Goal: Entertainment & Leisure: Browse casually

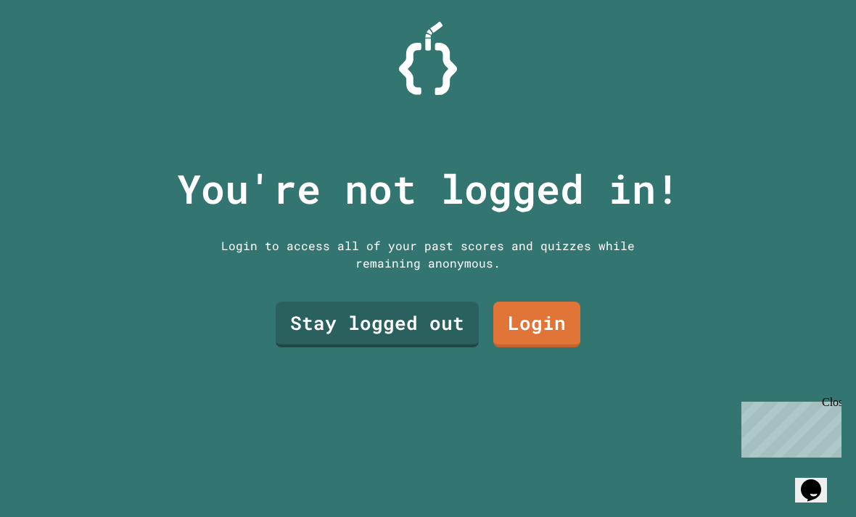
click at [558, 345] on link "Login" at bounding box center [536, 325] width 87 height 46
click at [325, 347] on link "Stay logged out" at bounding box center [377, 325] width 203 height 46
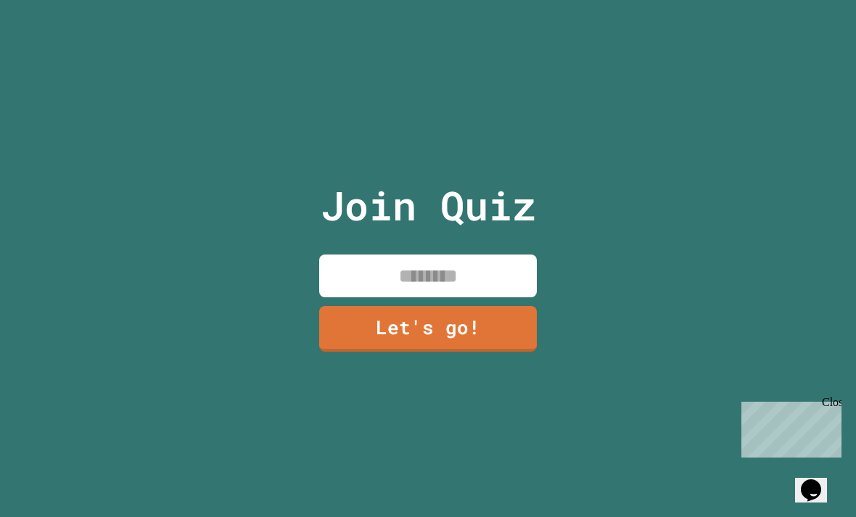
click at [505, 297] on input at bounding box center [428, 276] width 218 height 43
type input "*"
type input "*********"
click at [359, 352] on link "Let's go!" at bounding box center [428, 329] width 218 height 46
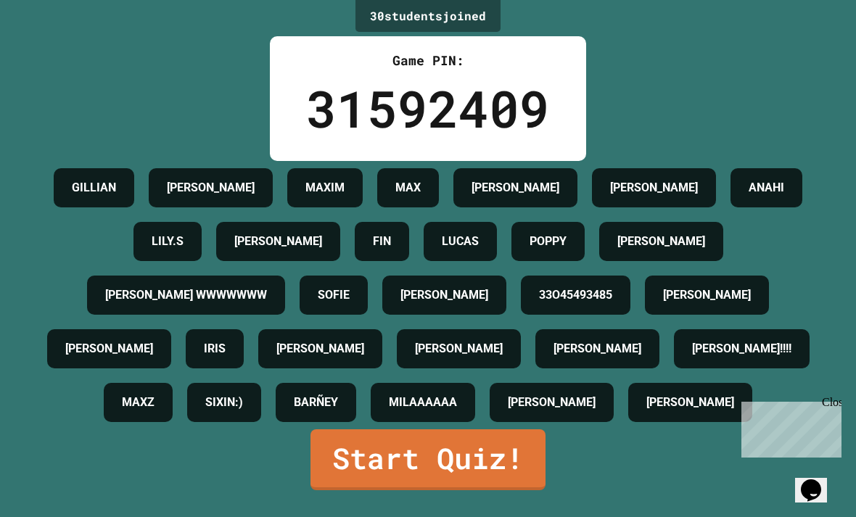
click at [827, 408] on div "Close" at bounding box center [831, 405] width 18 height 18
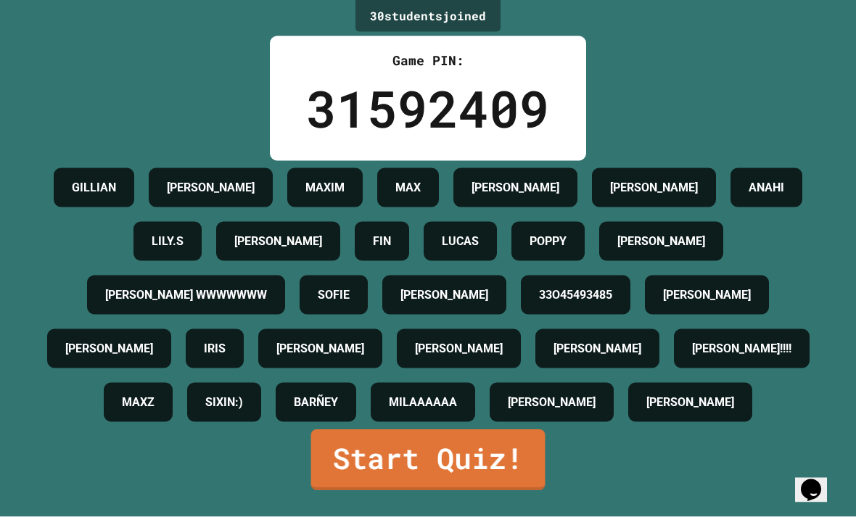
scroll to position [35, 0]
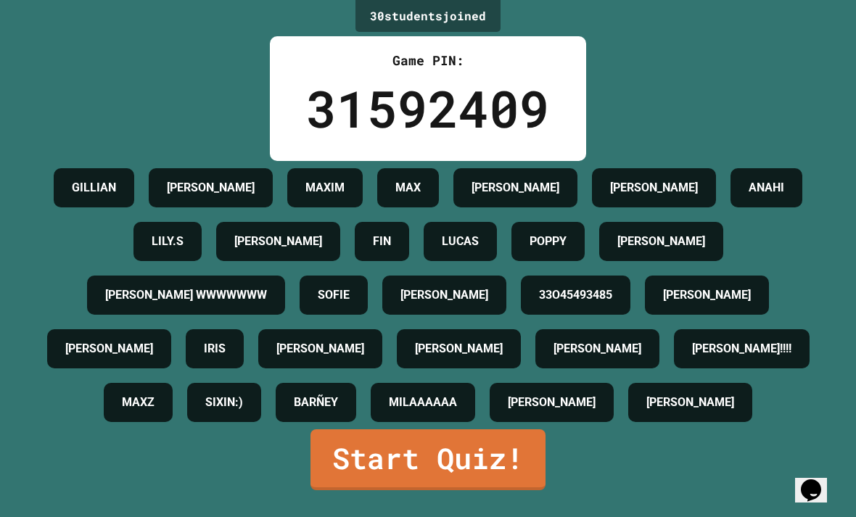
click at [368, 276] on div "SOFIE" at bounding box center [334, 295] width 68 height 39
click at [486, 458] on link "Start Quiz!" at bounding box center [427, 459] width 235 height 61
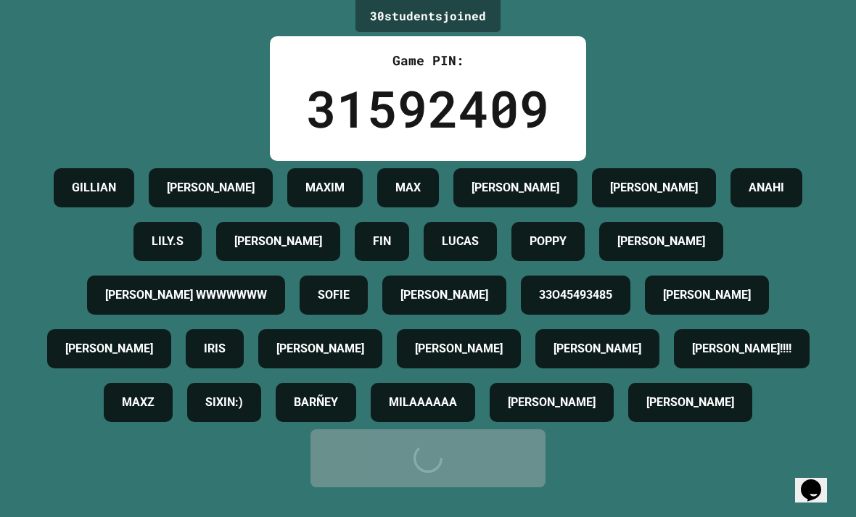
scroll to position [51, 0]
click at [486, 429] on div "[PERSON_NAME] [PERSON_NAME] MAX [PERSON_NAME] [PERSON_NAME].S [PERSON_NAME] FIN…" at bounding box center [427, 295] width 783 height 268
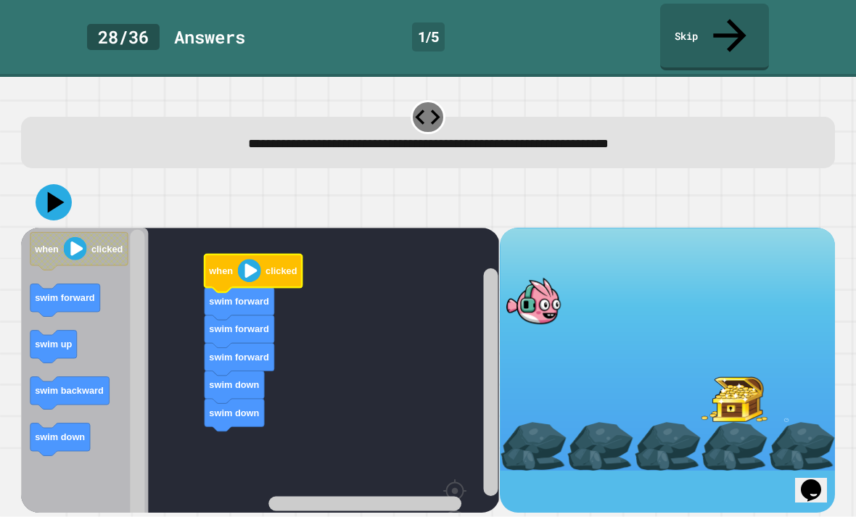
click at [259, 259] on image "Blockly Workspace" at bounding box center [249, 270] width 23 height 23
click at [229, 255] on icon "Blockly Workspace" at bounding box center [253, 274] width 97 height 38
click at [49, 191] on icon at bounding box center [56, 201] width 17 height 21
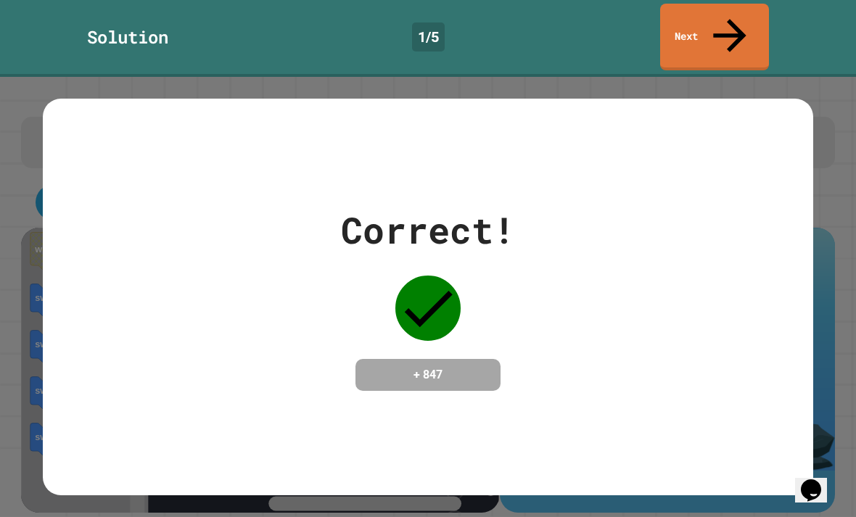
click at [781, 429] on div "Correct! + 847" at bounding box center [428, 297] width 770 height 396
click at [744, 6] on link "Next" at bounding box center [714, 37] width 109 height 67
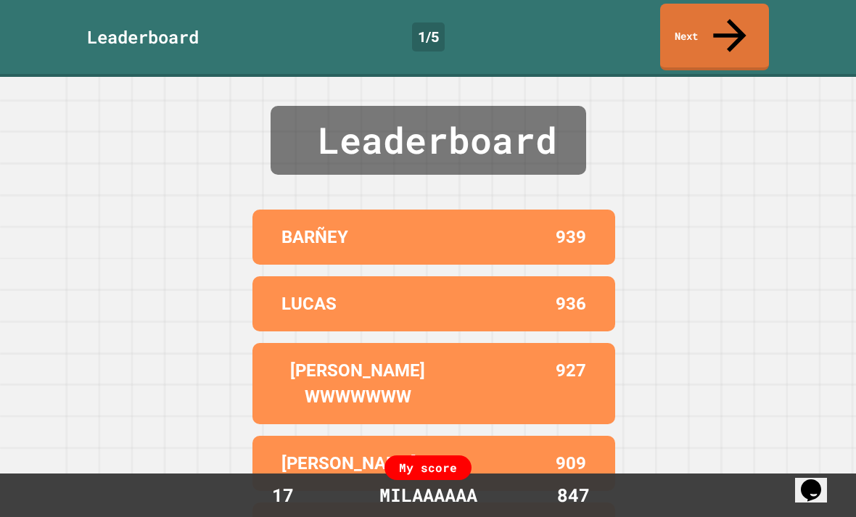
click at [714, 12] on link "Next" at bounding box center [714, 37] width 109 height 67
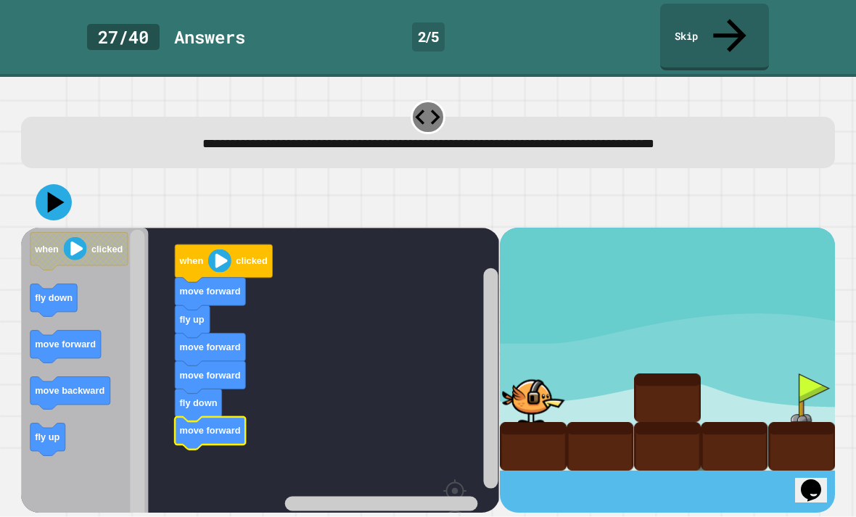
click at [57, 184] on icon at bounding box center [54, 202] width 36 height 36
click at [538, 374] on div at bounding box center [533, 398] width 67 height 49
click at [536, 374] on div at bounding box center [533, 398] width 67 height 49
click at [497, 376] on rect "Blockly Workspace" at bounding box center [490, 378] width 15 height 220
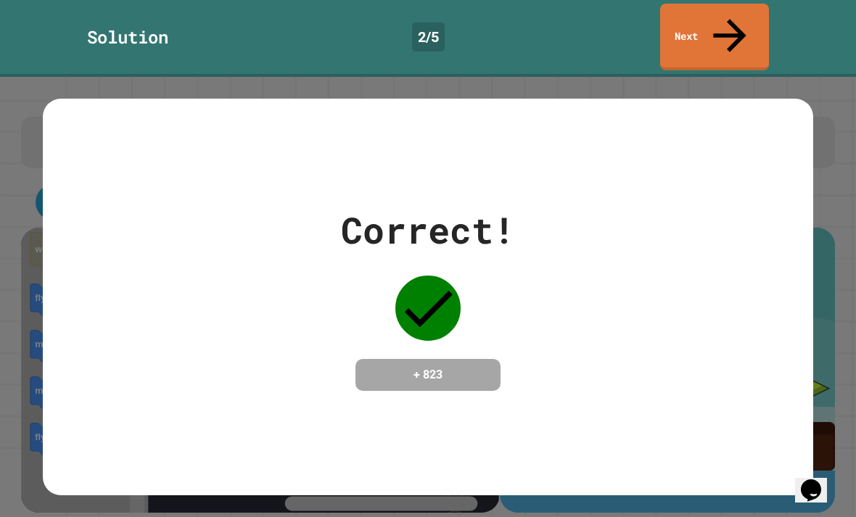
click at [725, 22] on link "Next" at bounding box center [714, 37] width 109 height 67
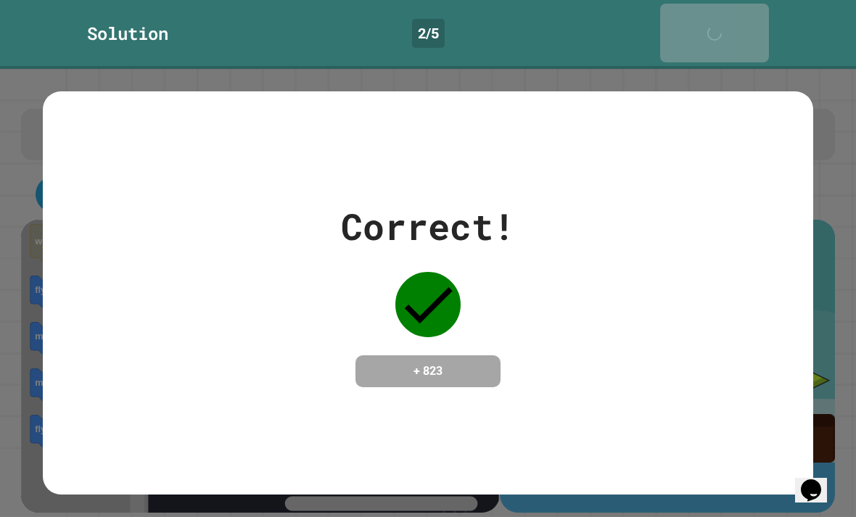
click at [725, 22] on link "Next" at bounding box center [714, 33] width 109 height 59
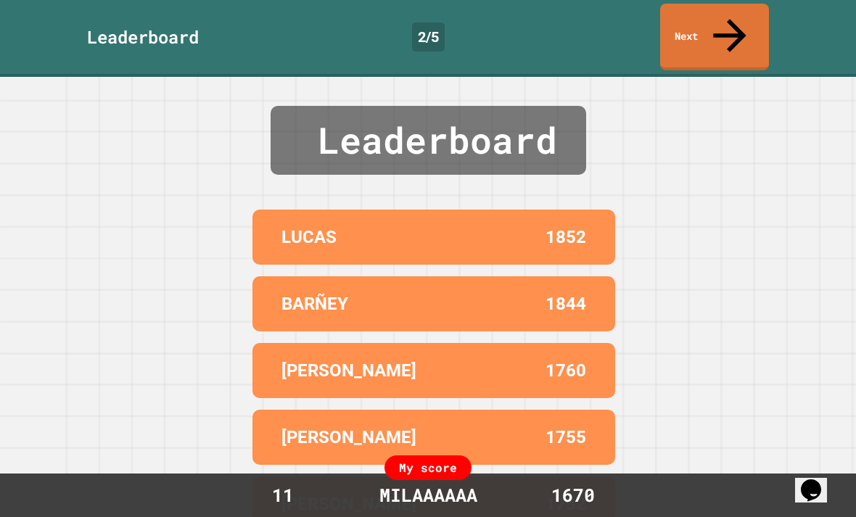
click at [697, 19] on link "Next" at bounding box center [714, 37] width 109 height 67
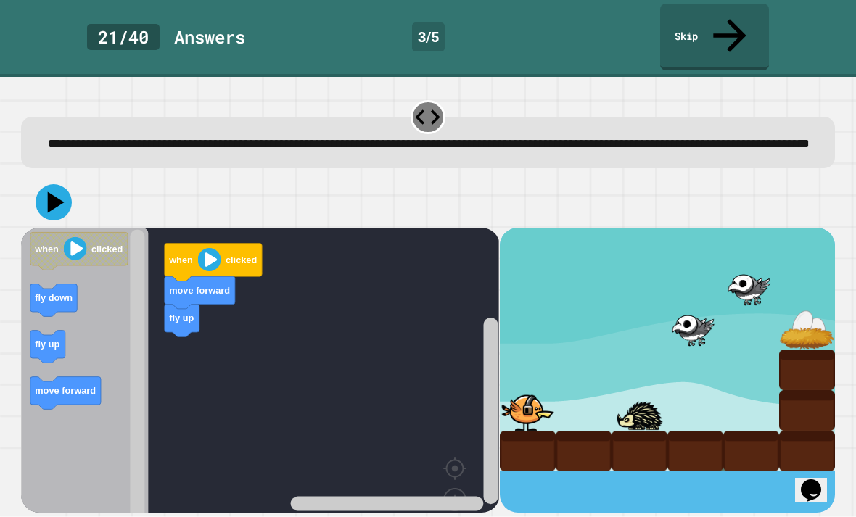
click at [853, 315] on div "**********" at bounding box center [428, 297] width 856 height 440
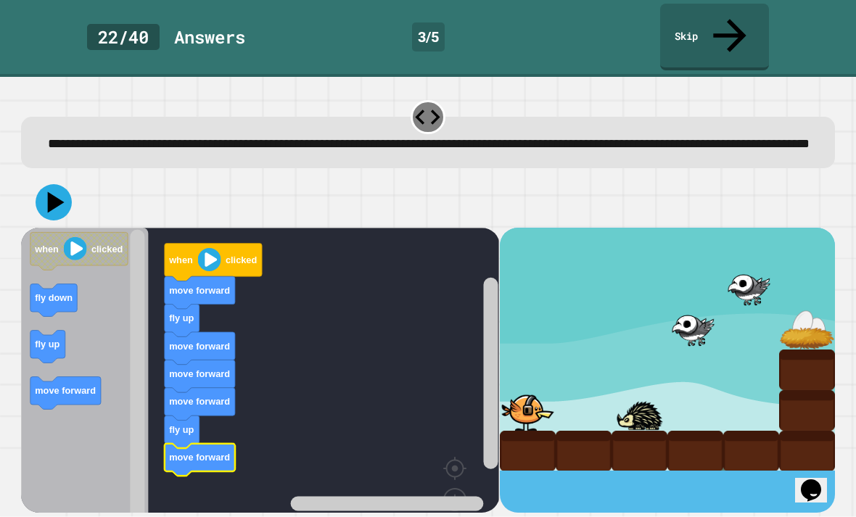
click at [59, 184] on icon at bounding box center [54, 202] width 36 height 36
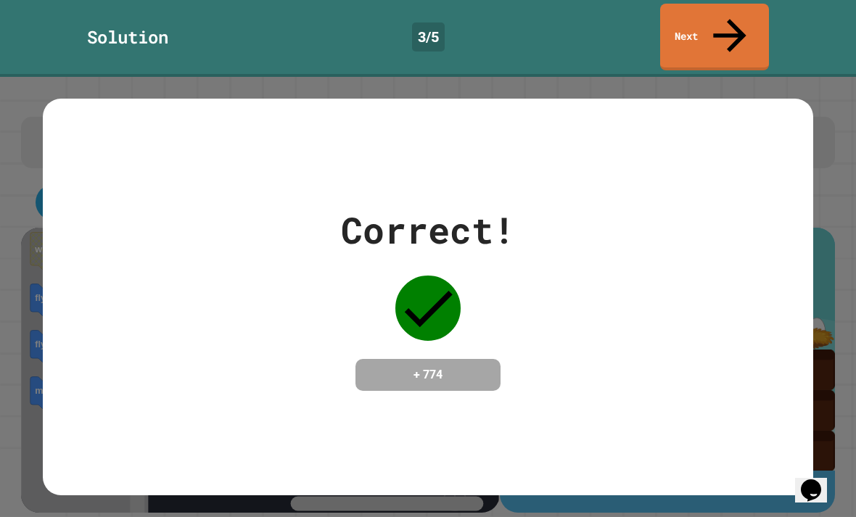
click at [670, 14] on link "Next" at bounding box center [714, 37] width 109 height 67
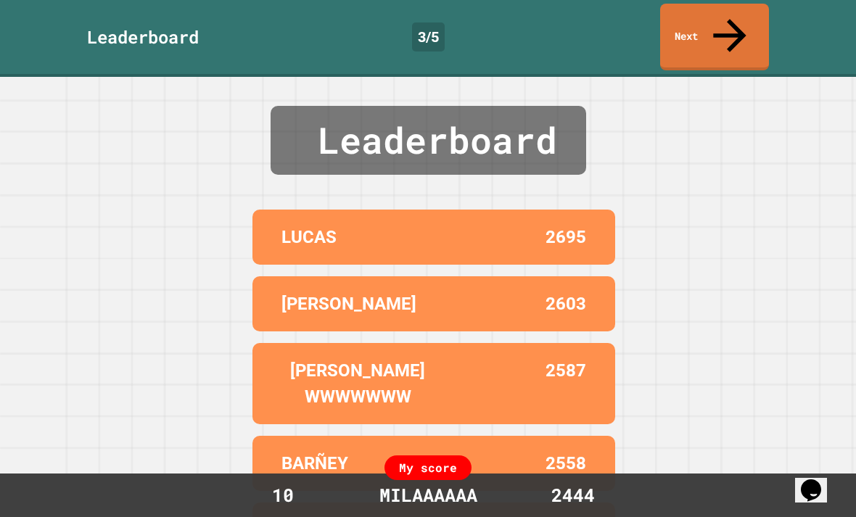
click at [682, 14] on link "Next" at bounding box center [714, 37] width 109 height 67
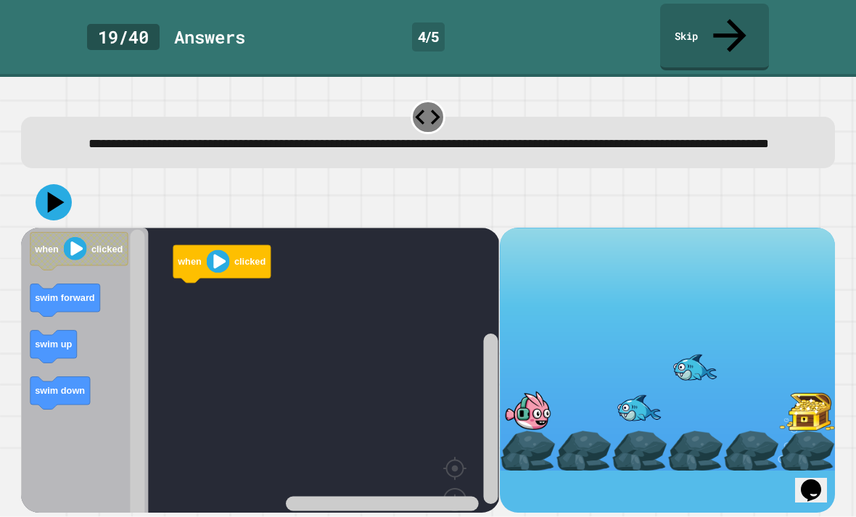
scroll to position [46, 0]
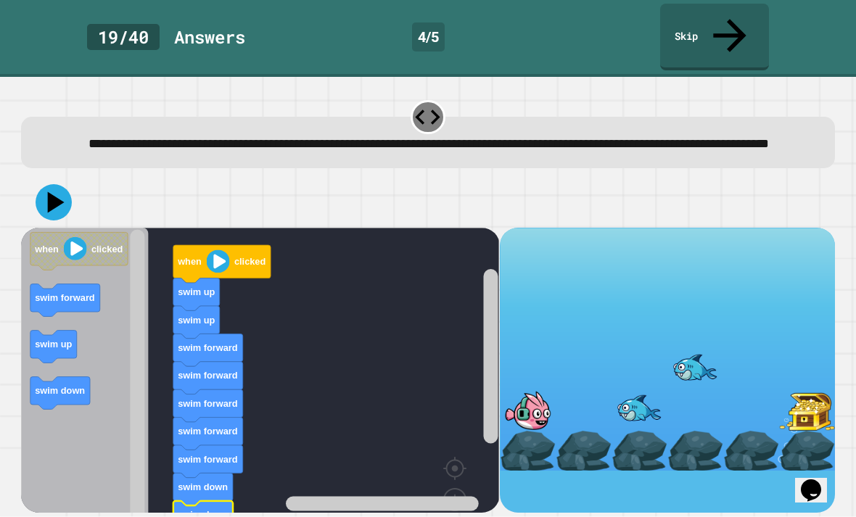
click at [52, 184] on icon at bounding box center [54, 202] width 36 height 36
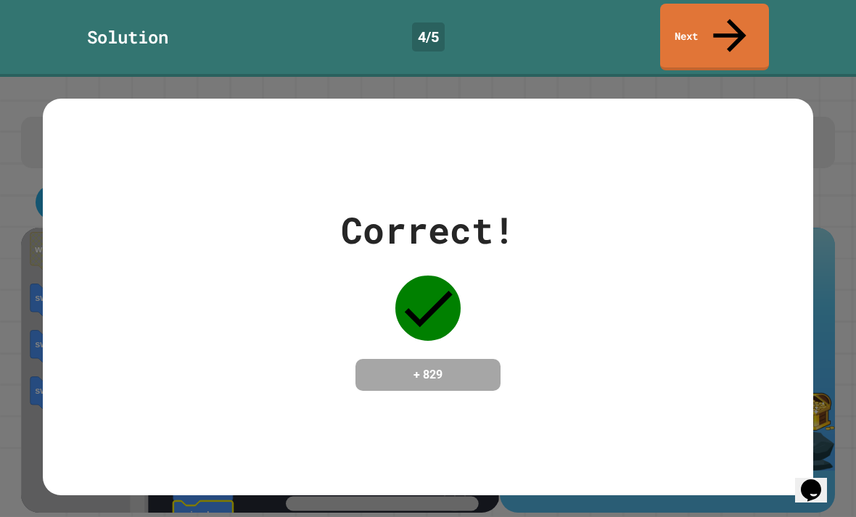
click at [786, 310] on div "Correct! + 829" at bounding box center [428, 297] width 770 height 188
click at [725, 25] on icon at bounding box center [729, 35] width 49 height 49
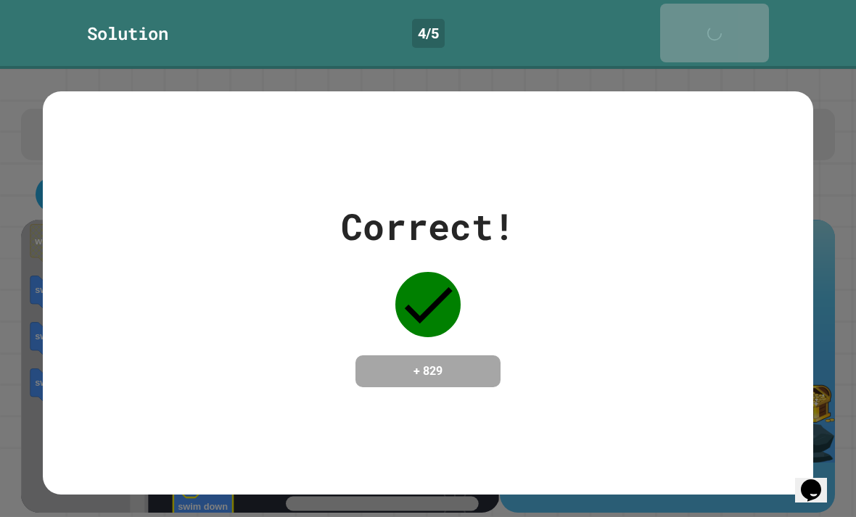
click at [728, 26] on icon at bounding box center [718, 40] width 29 height 29
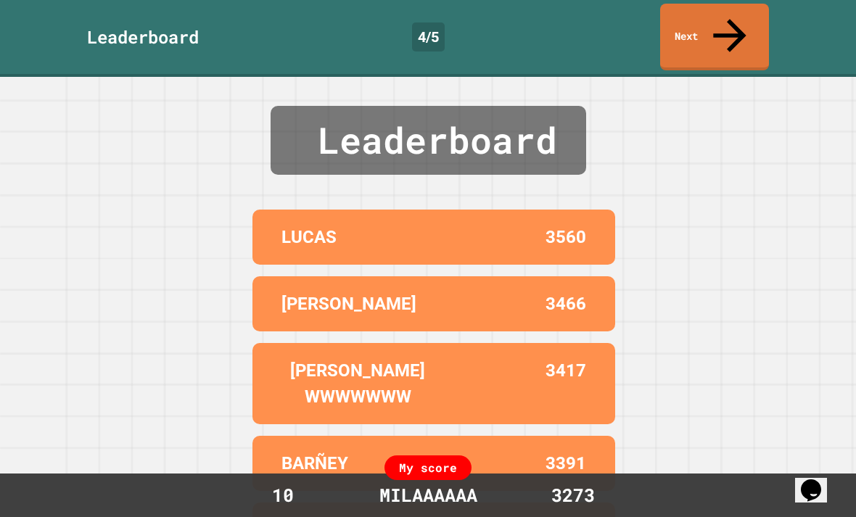
click at [727, 16] on icon at bounding box center [729, 35] width 49 height 49
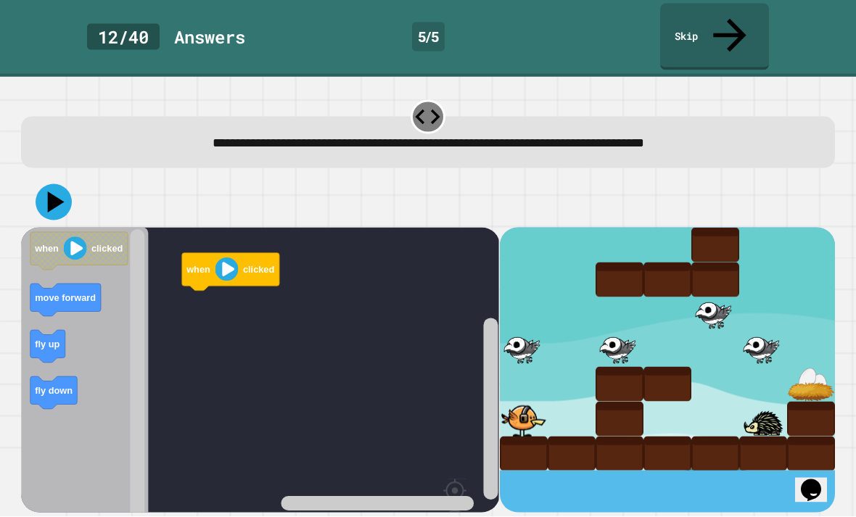
scroll to position [22, 0]
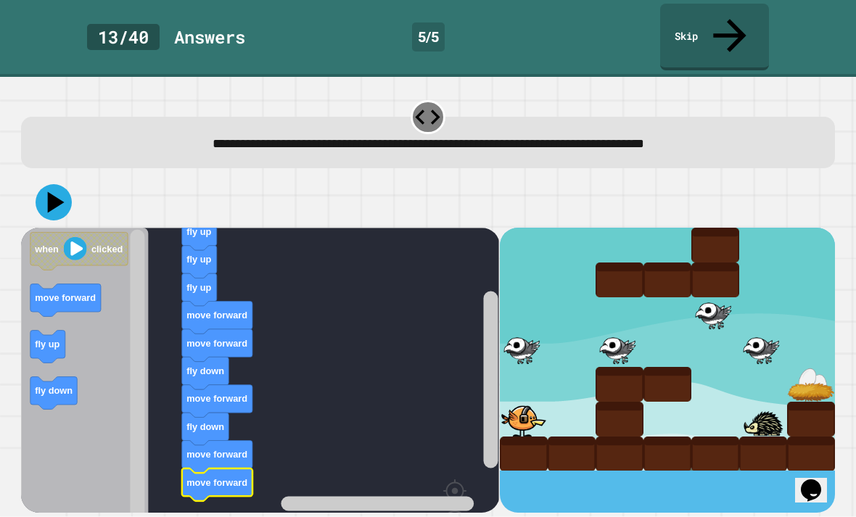
click at [49, 184] on icon at bounding box center [54, 202] width 36 height 36
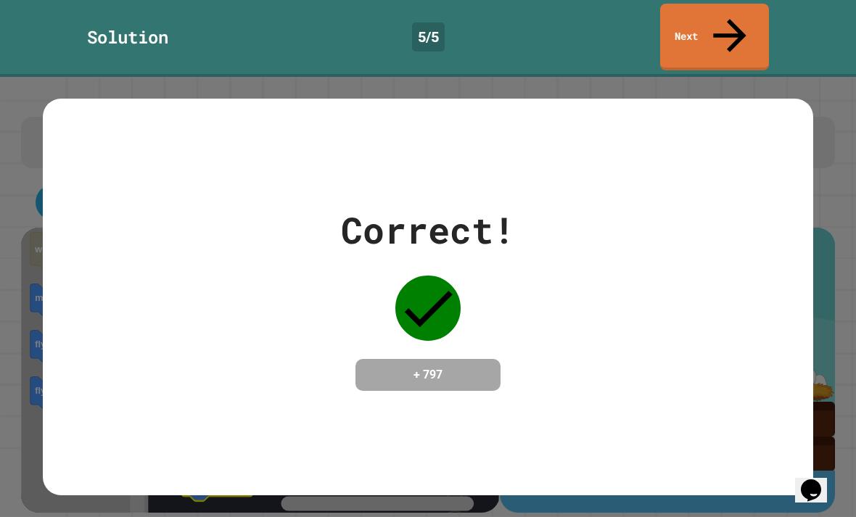
scroll to position [0, 0]
click at [730, 25] on icon at bounding box center [729, 35] width 49 height 49
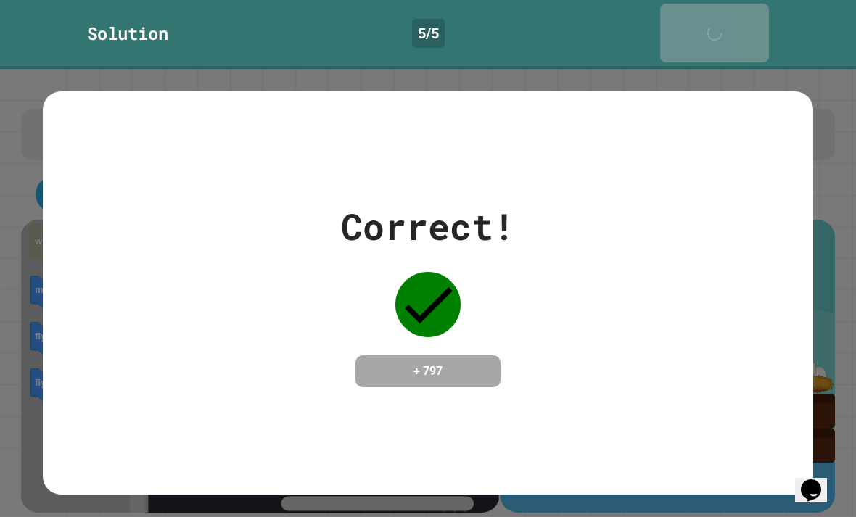
click at [730, 11] on div "Next" at bounding box center [714, 33] width 36 height 44
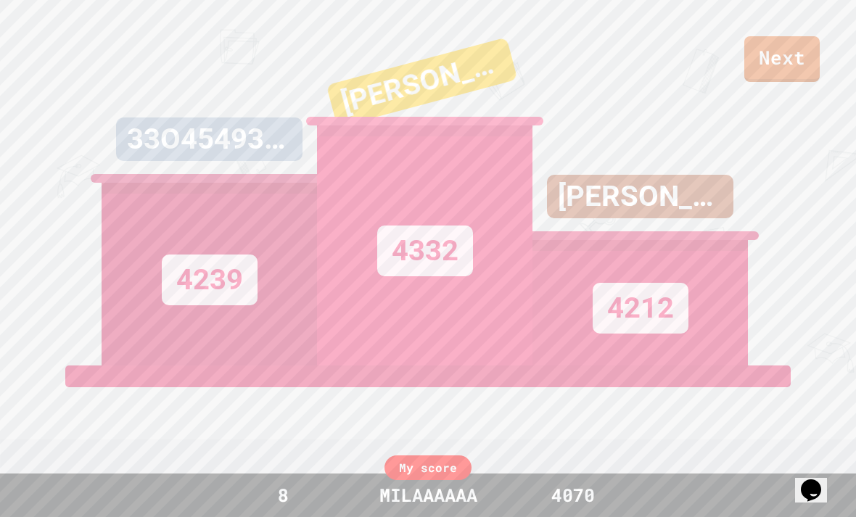
click at [758, 77] on link "Next" at bounding box center [781, 59] width 75 height 46
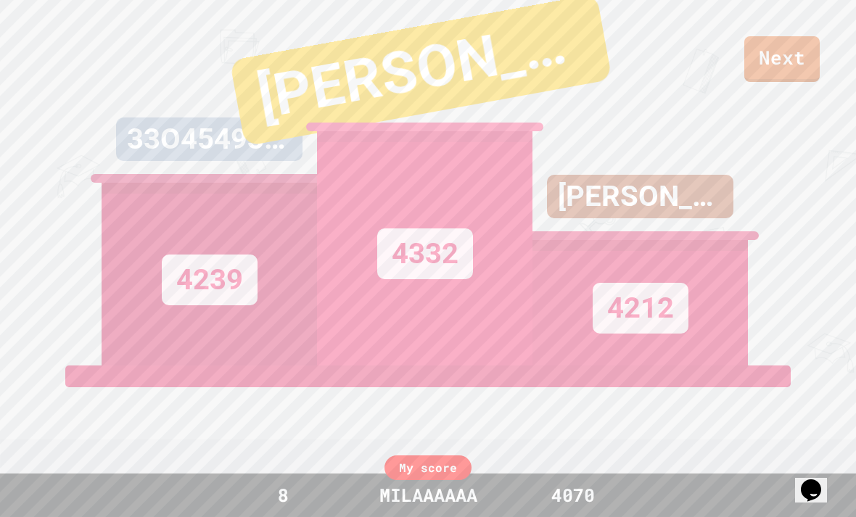
click at [777, 56] on link "Next" at bounding box center [781, 59] width 75 height 46
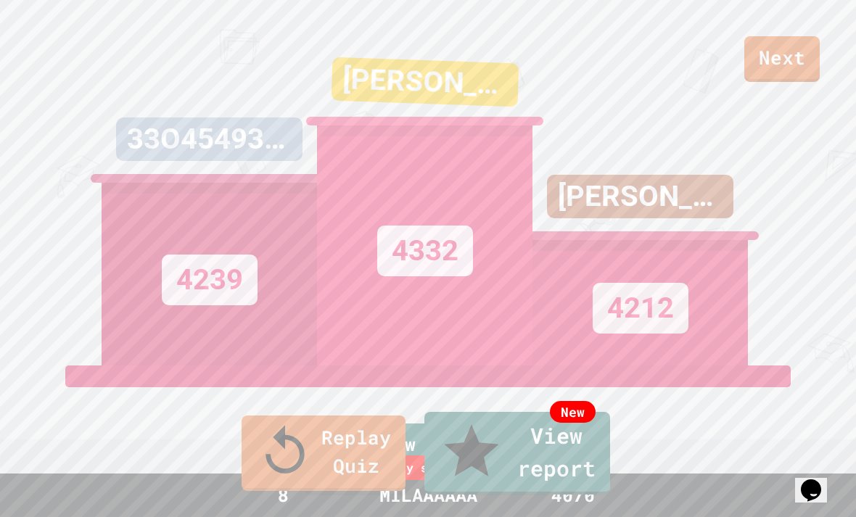
click at [256, 476] on icon at bounding box center [285, 452] width 58 height 58
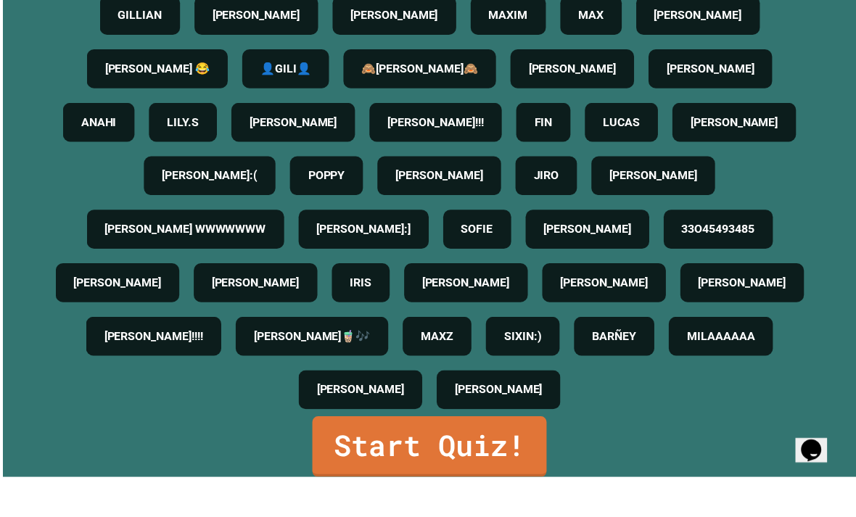
scroll to position [46, 0]
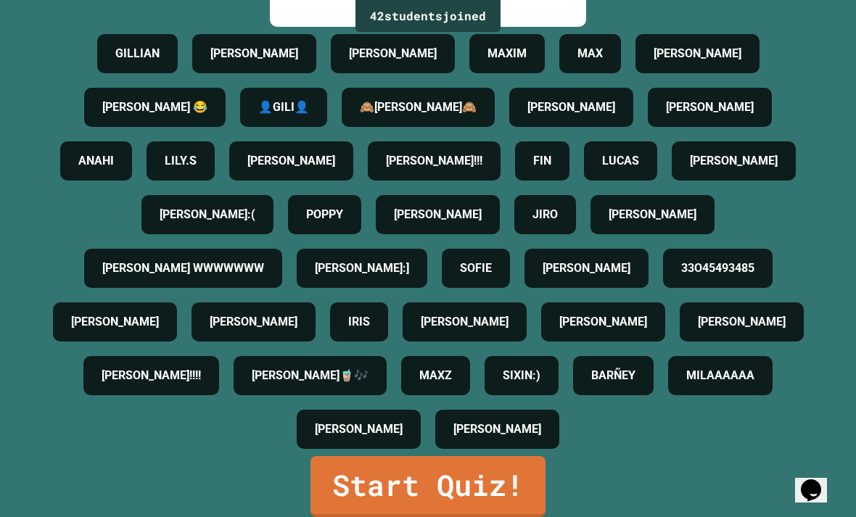
click at [507, 466] on link "Start Quiz!" at bounding box center [427, 486] width 235 height 61
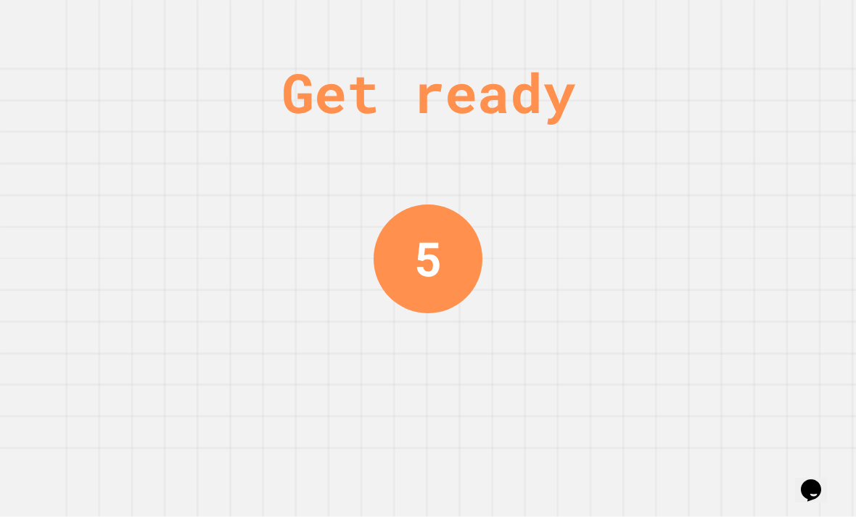
scroll to position [0, 0]
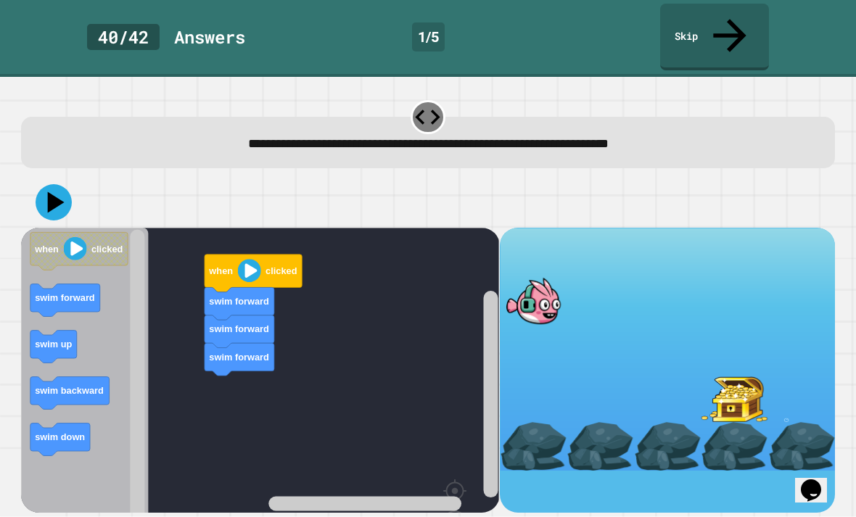
click at [105, 364] on icon "Blockly Workspace" at bounding box center [84, 409] width 127 height 363
click at [56, 184] on button at bounding box center [54, 202] width 36 height 36
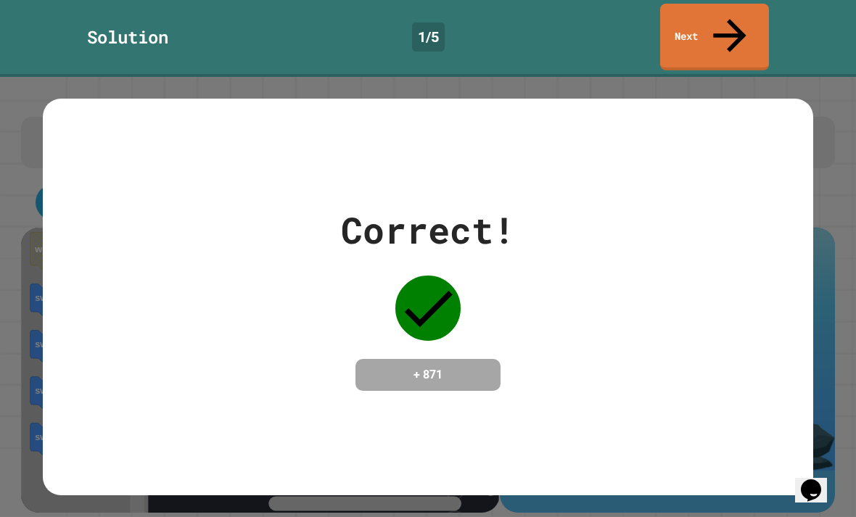
click at [749, 12] on link "Next" at bounding box center [714, 37] width 109 height 67
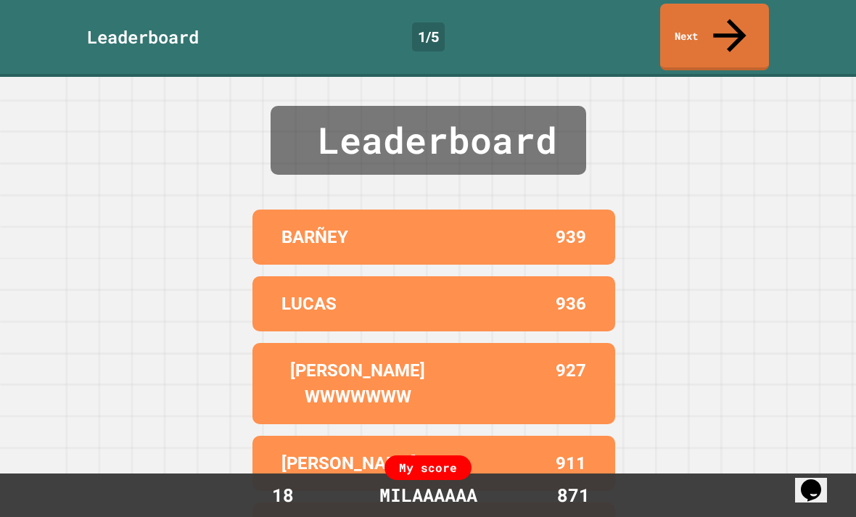
click at [743, 17] on link "Next" at bounding box center [714, 37] width 109 height 67
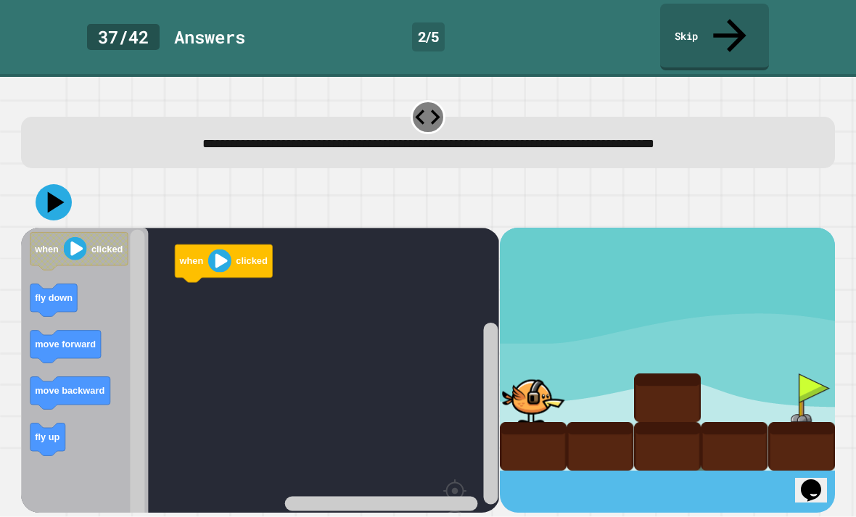
click at [73, 330] on icon "Blockly Workspace" at bounding box center [65, 346] width 70 height 33
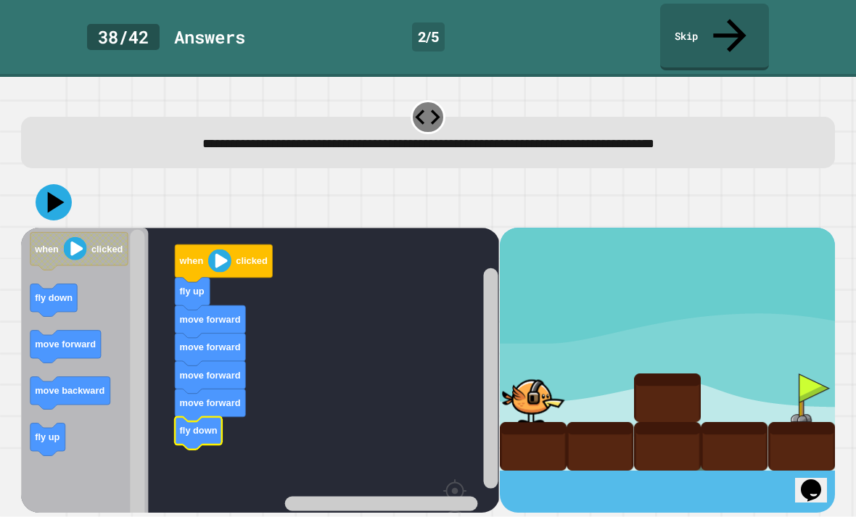
click at [53, 191] on icon at bounding box center [56, 201] width 17 height 21
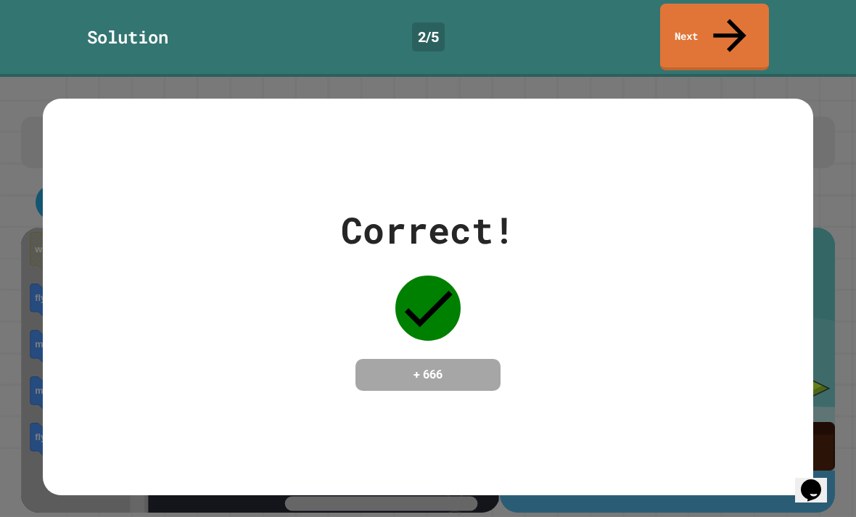
click at [738, 4] on link "Next" at bounding box center [714, 37] width 109 height 67
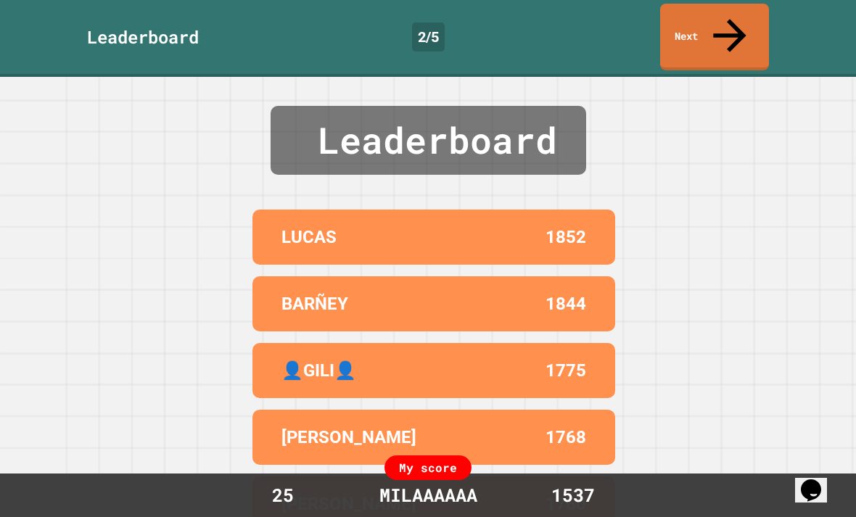
click at [740, 17] on link "Next" at bounding box center [714, 37] width 109 height 67
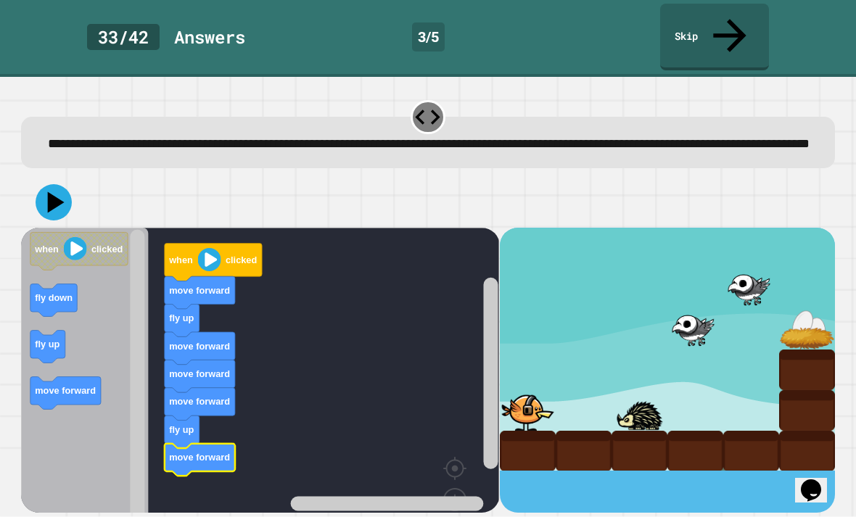
click at [59, 189] on icon at bounding box center [54, 202] width 36 height 36
